Goal: Task Accomplishment & Management: Manage account settings

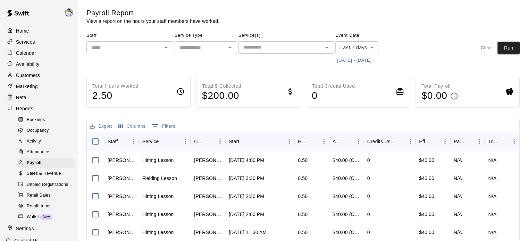
click at [31, 124] on span "Bookings" at bounding box center [36, 120] width 18 height 7
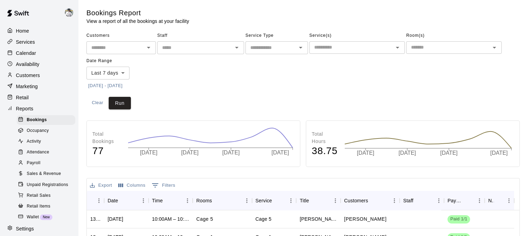
click at [32, 57] on p "Calendar" at bounding box center [26, 53] width 20 height 7
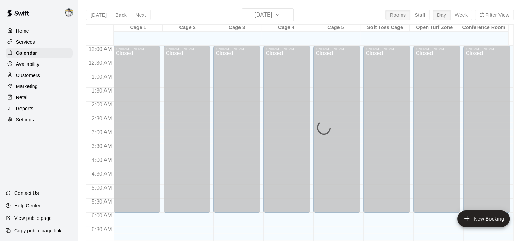
scroll to position [289, 0]
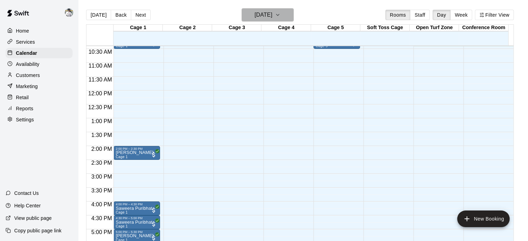
click at [256, 14] on h6 "[DATE]" at bounding box center [263, 15] width 18 height 10
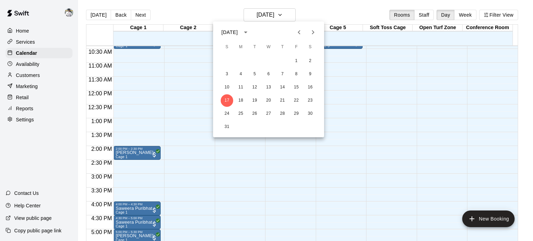
click at [314, 34] on icon "Next month" at bounding box center [313, 32] width 8 height 8
click at [313, 34] on icon "Next month" at bounding box center [313, 32] width 8 height 8
click at [244, 59] on button "1" at bounding box center [241, 61] width 12 height 12
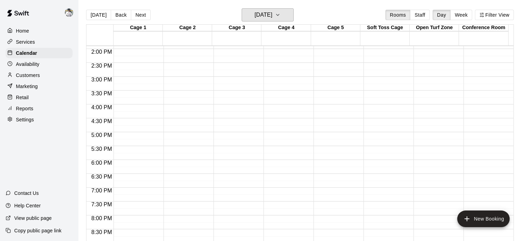
scroll to position [388, 0]
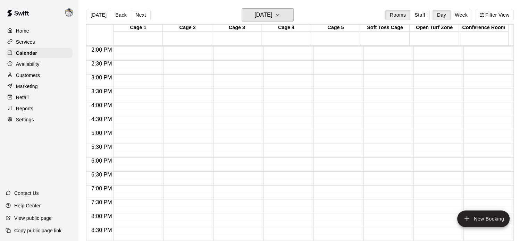
click at [258, 9] on button "[DATE]" at bounding box center [267, 14] width 52 height 13
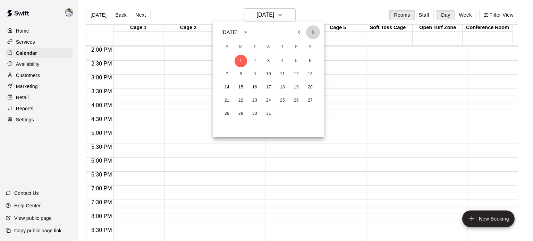
click at [315, 33] on icon "Next month" at bounding box center [313, 32] width 8 height 8
click at [240, 73] on button "5" at bounding box center [241, 74] width 12 height 12
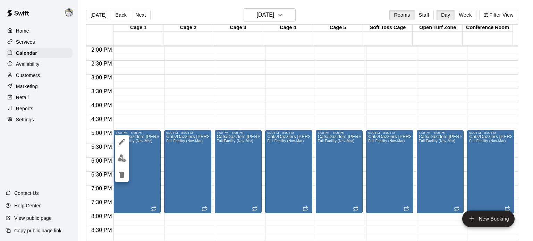
click at [122, 139] on icon "edit" at bounding box center [122, 142] width 8 height 8
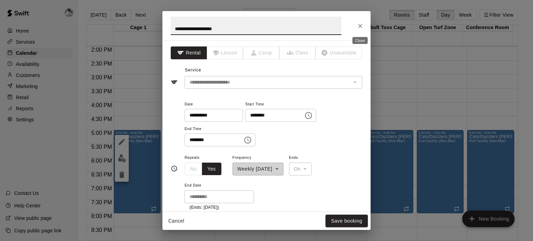
click at [362, 24] on icon "Close" at bounding box center [360, 26] width 4 height 4
